Goal: Task Accomplishment & Management: Use online tool/utility

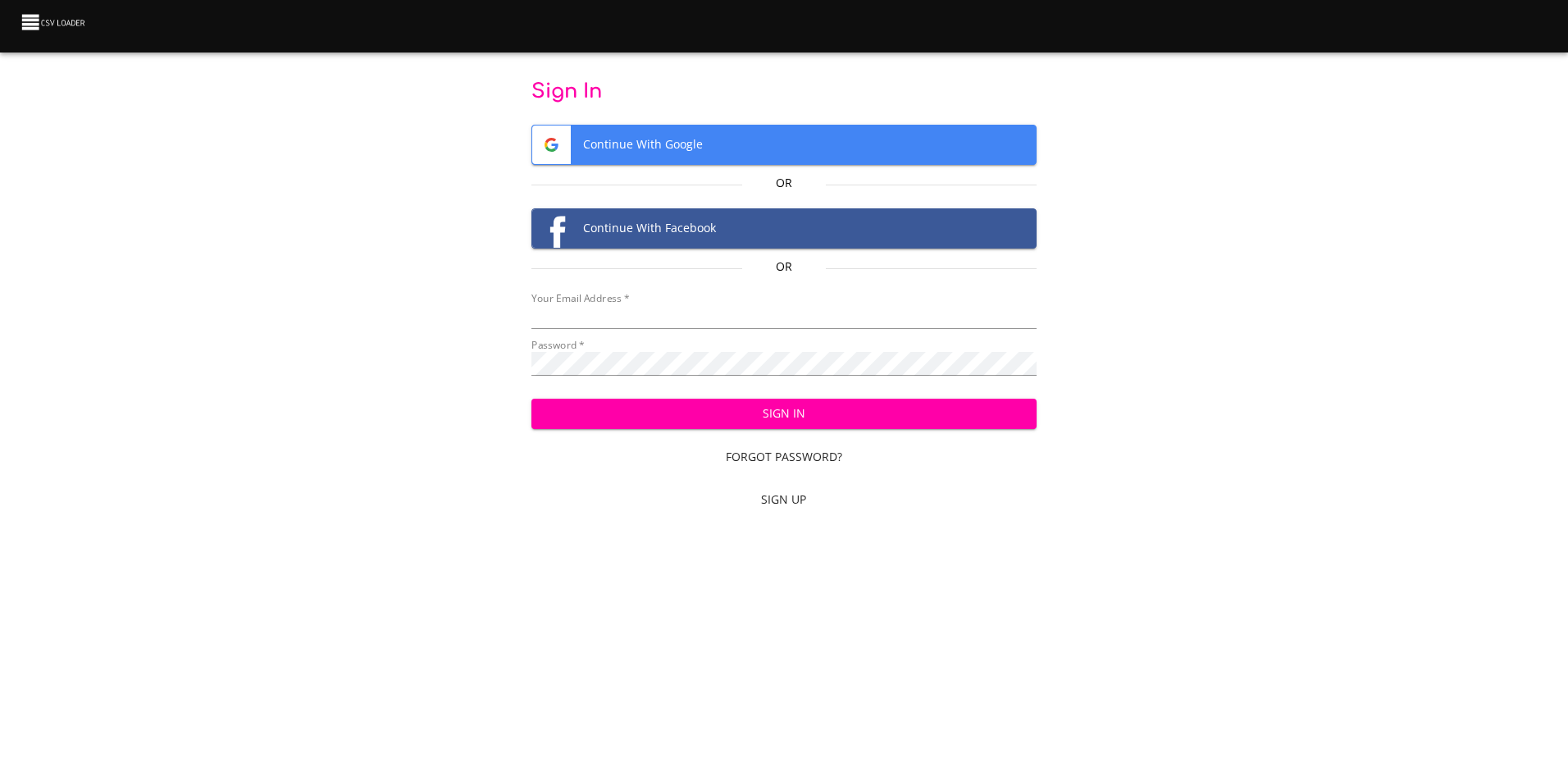
type input "[EMAIL_ADDRESS][DOMAIN_NAME]"
drag, startPoint x: 0, startPoint y: 0, endPoint x: 751, endPoint y: 422, distance: 861.4
click at [751, 422] on span "Sign In" at bounding box center [784, 414] width 479 height 20
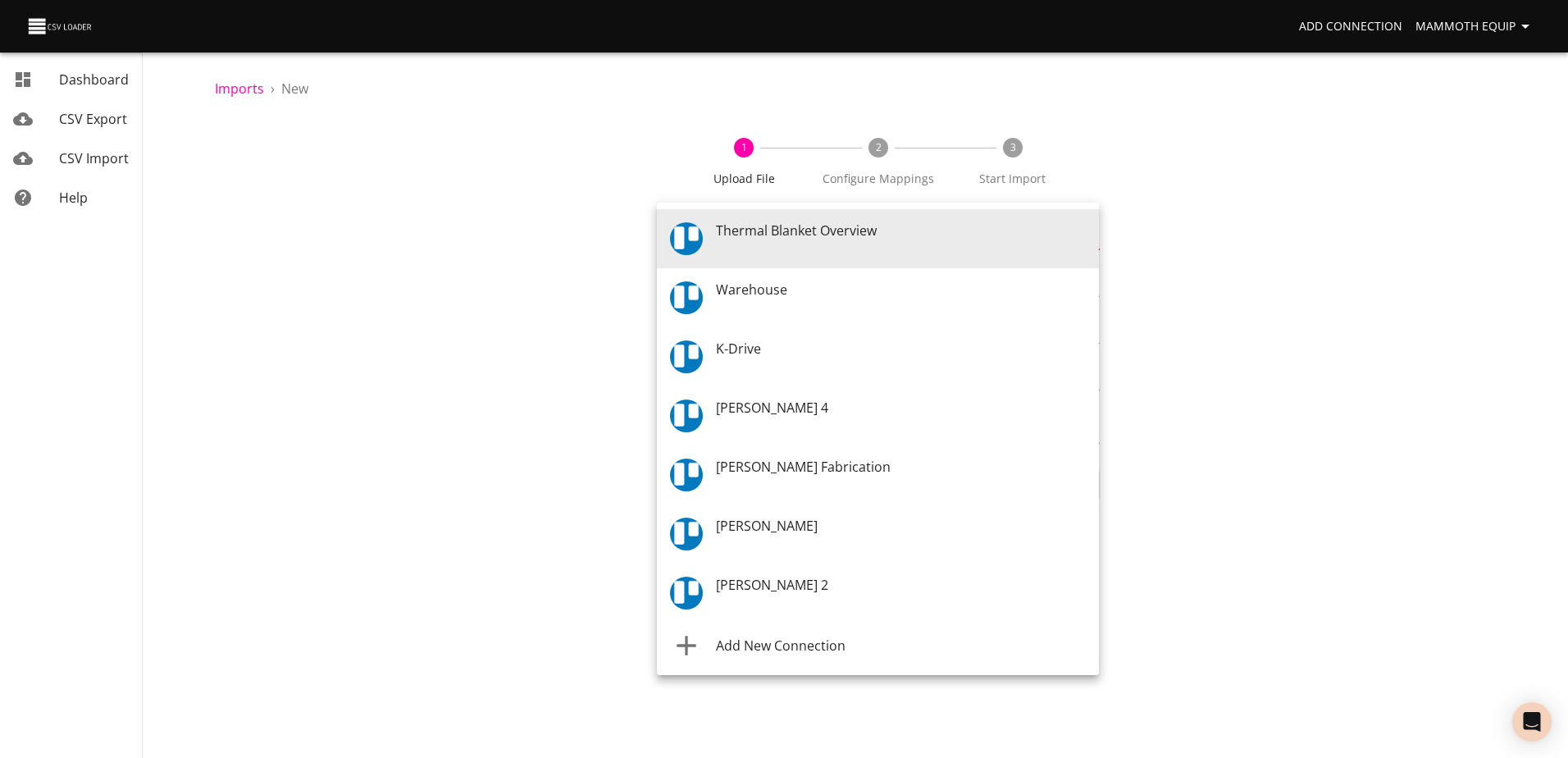
click at [1091, 239] on body "Add Connection Mammoth Equip Dashboard CSV Export CSV Import Help Imports › New…" at bounding box center [784, 379] width 1568 height 758
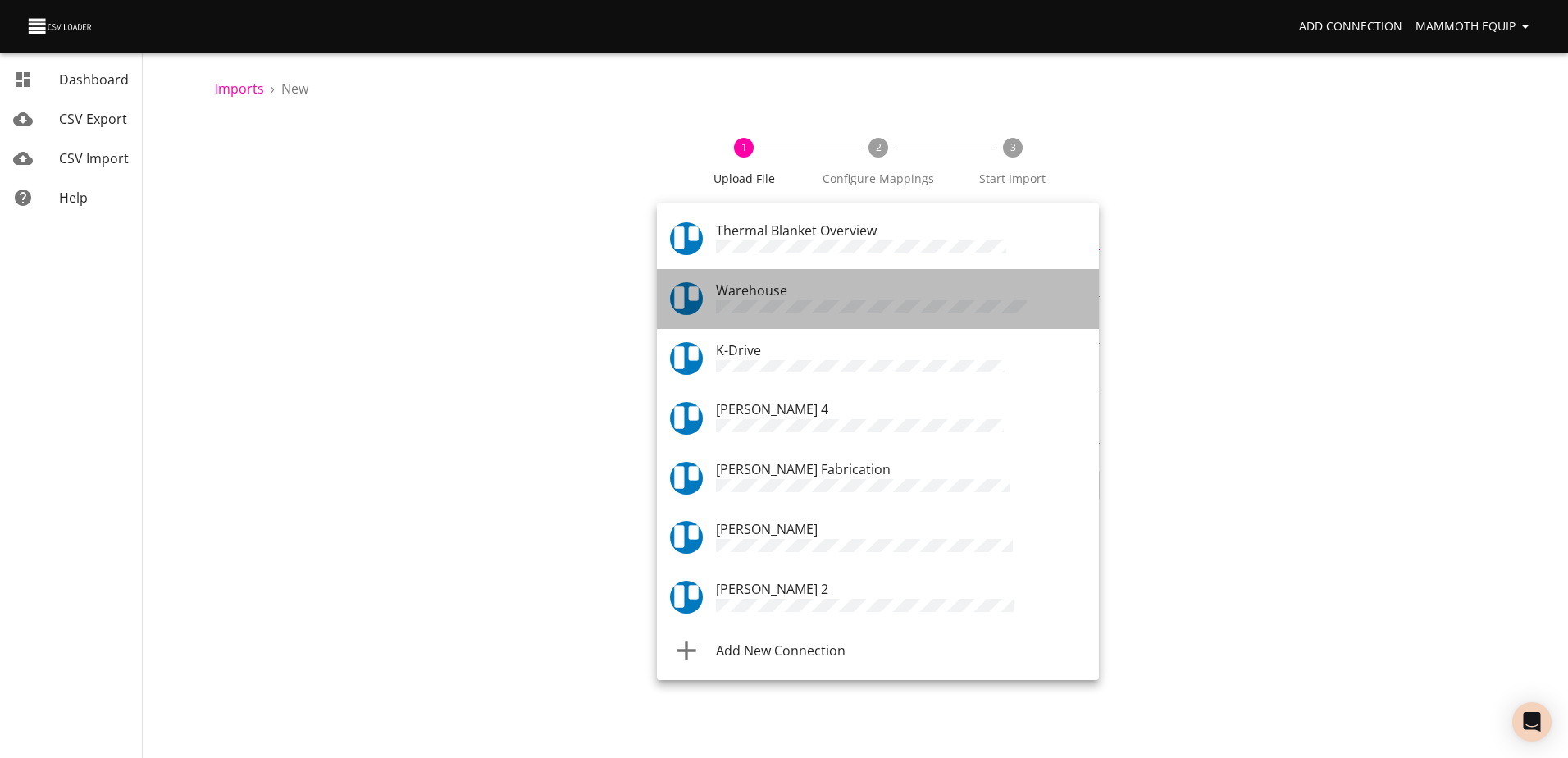
click at [790, 291] on div "Warehouse" at bounding box center [901, 299] width 370 height 37
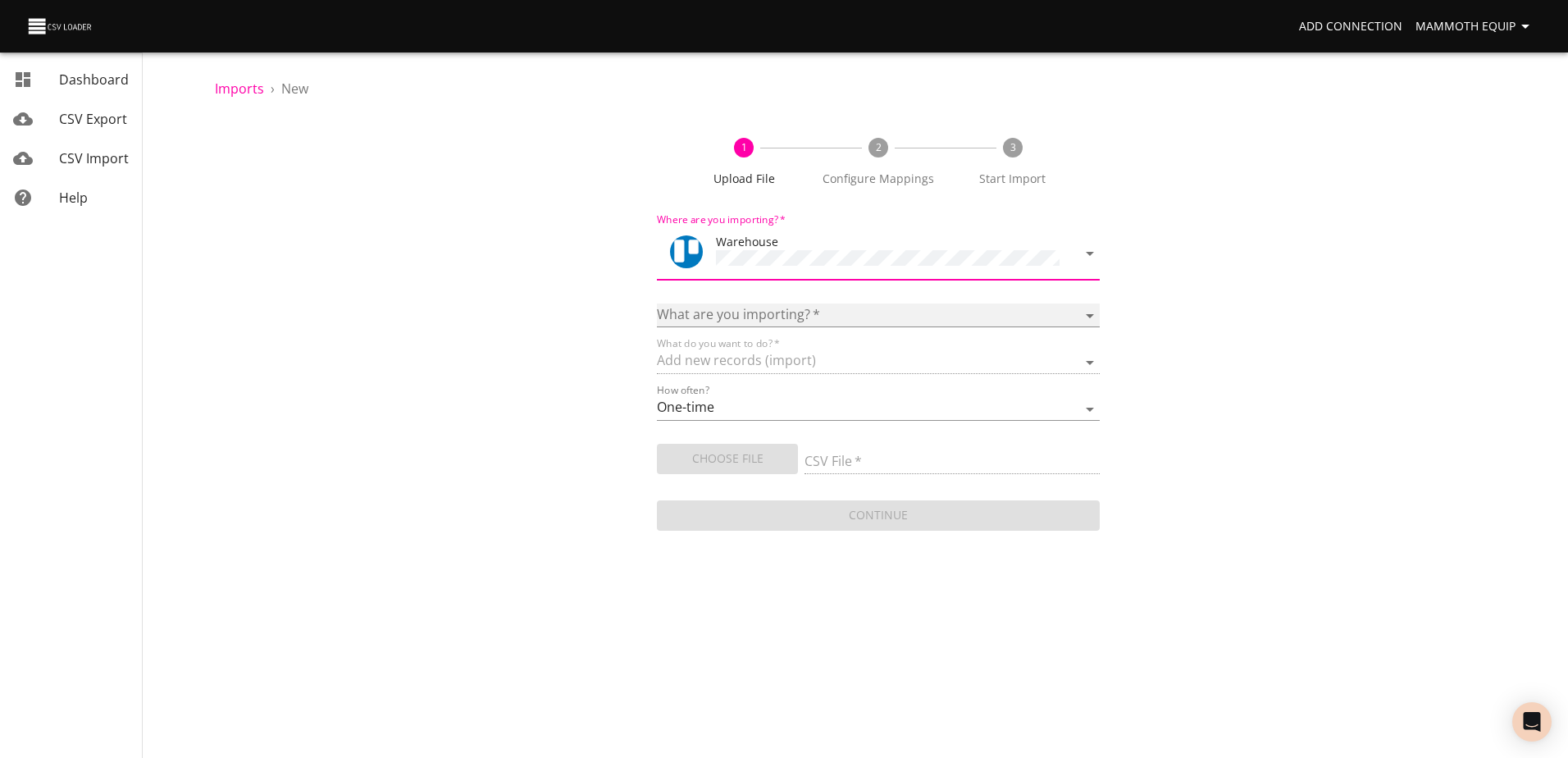
click at [1087, 311] on select "Boards Cards Checkitems Checklists" at bounding box center [878, 315] width 442 height 24
select select "cards"
click at [657, 303] on select "Boards Cards Checkitems Checklists" at bounding box center [878, 315] width 442 height 24
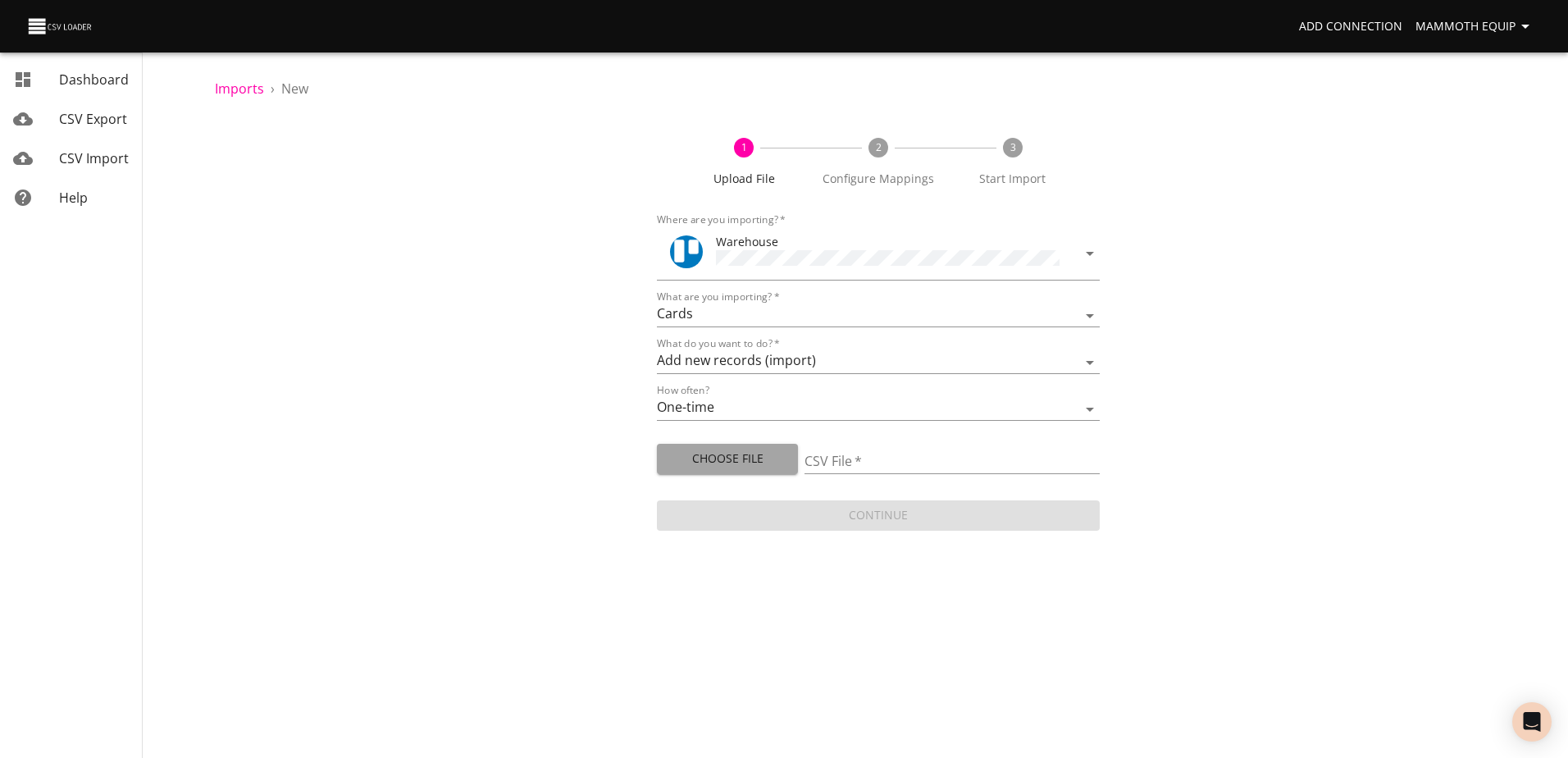
click at [699, 461] on span "Choose File" at bounding box center [727, 459] width 115 height 20
type input "Import1.xlsx"
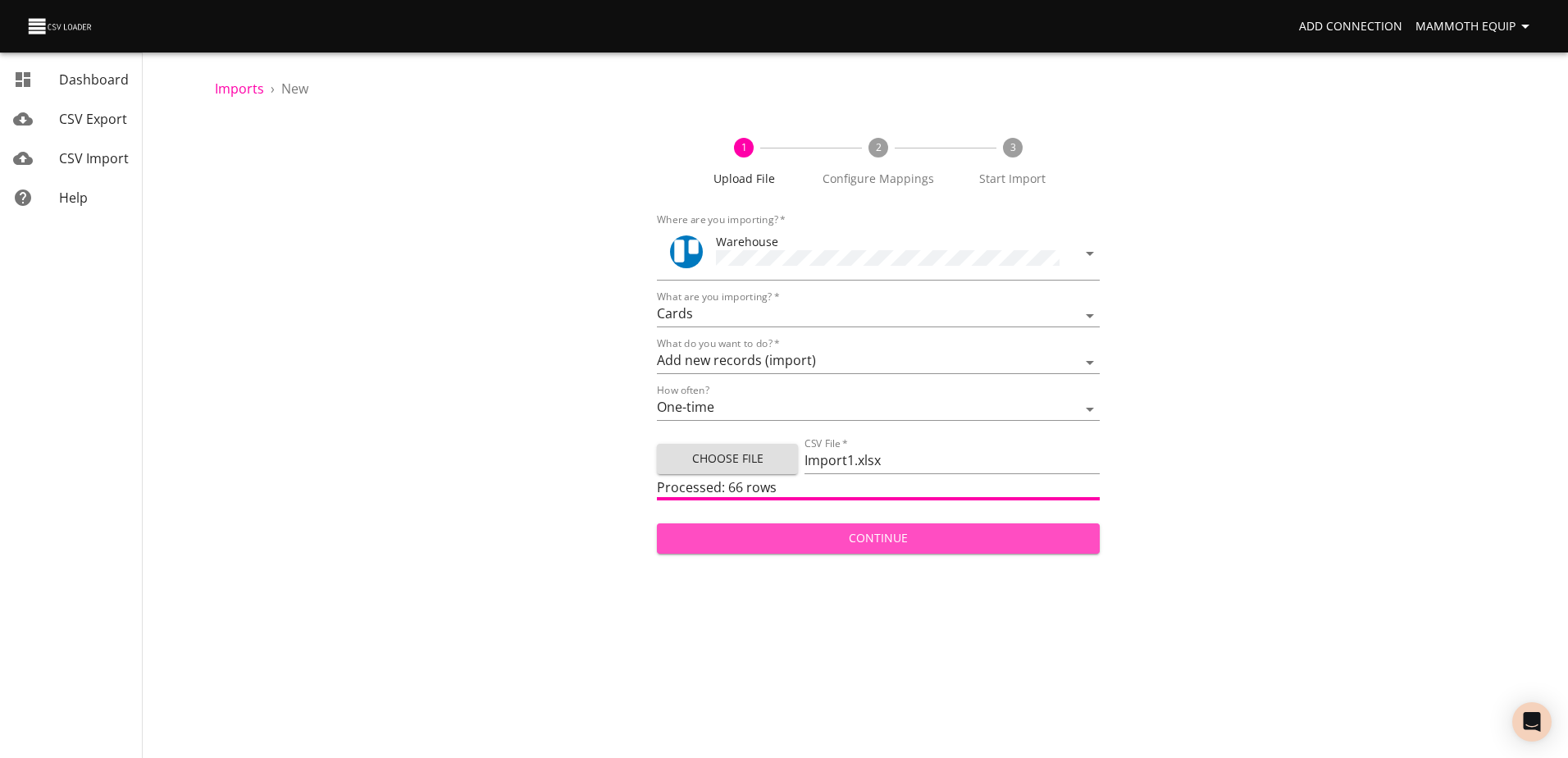
click at [830, 529] on span "Continue" at bounding box center [877, 538] width 415 height 20
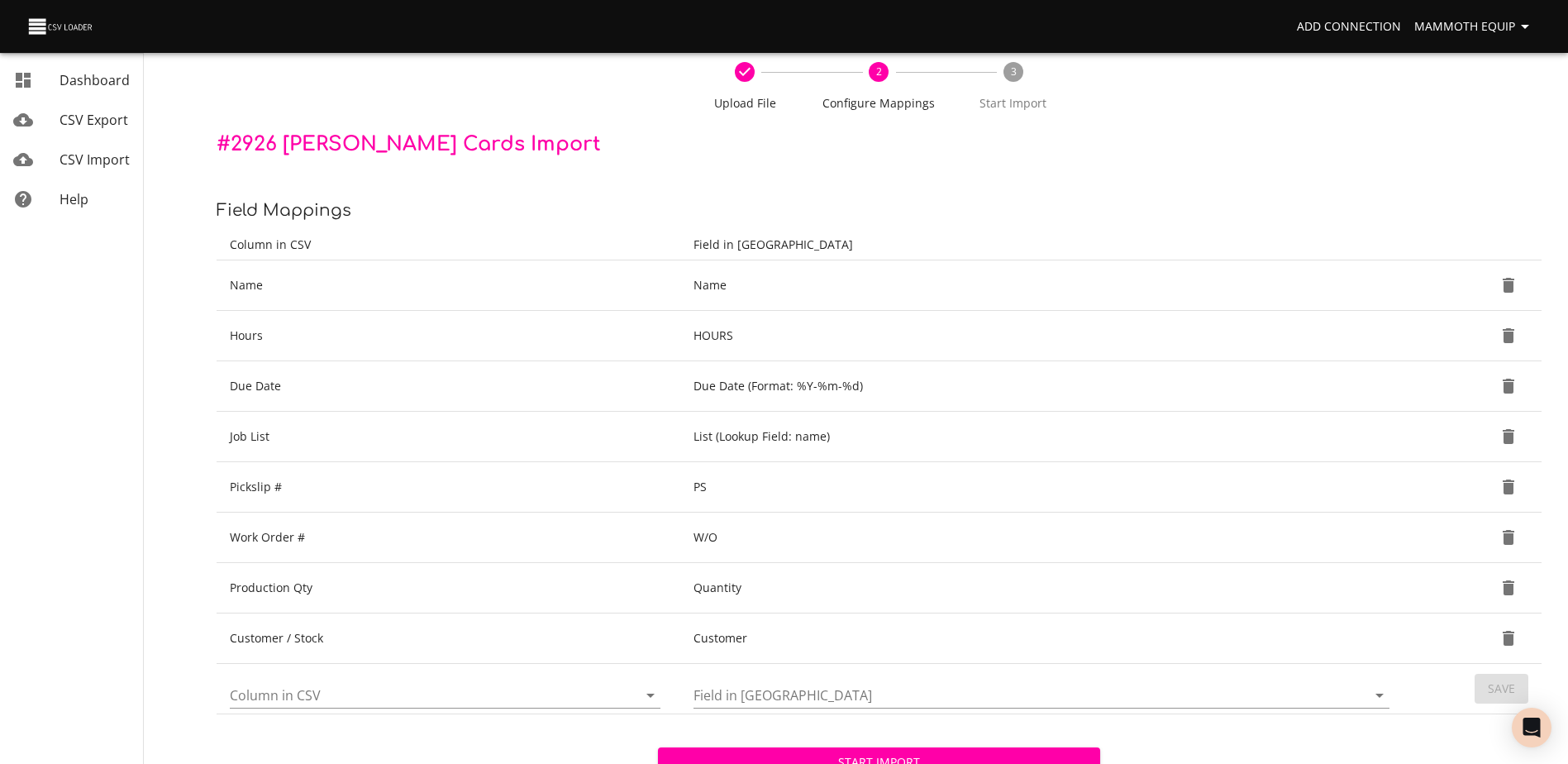
scroll to position [175, 0]
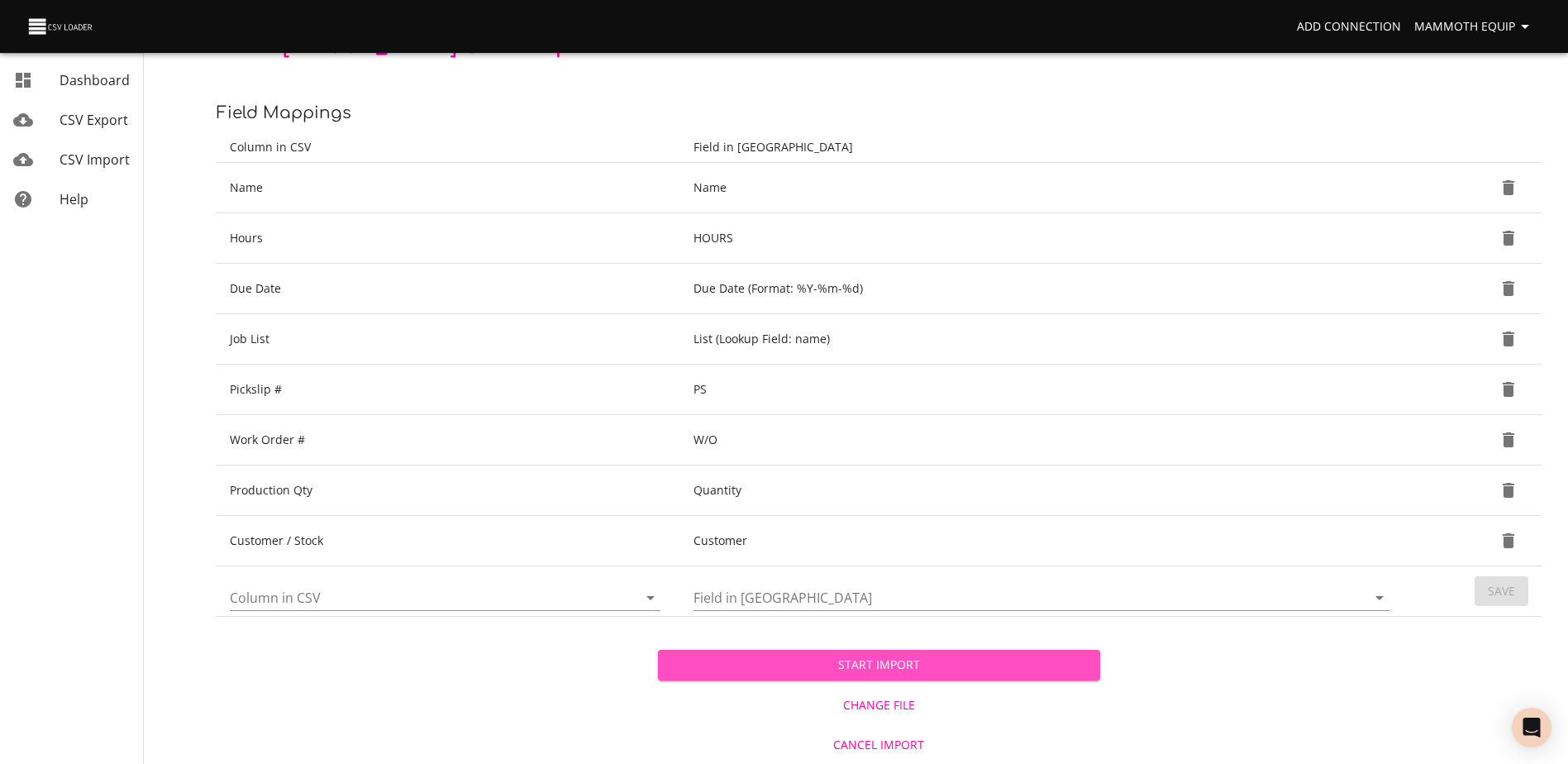
click at [844, 659] on span "Start Import" at bounding box center [878, 665] width 415 height 20
